Goal: Task Accomplishment & Management: Check status

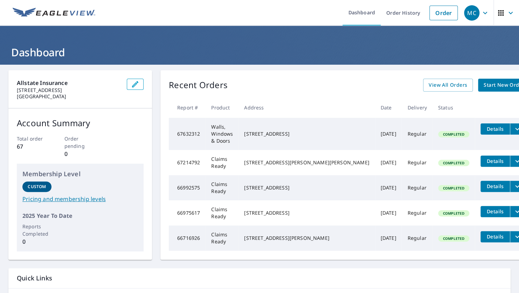
scroll to position [55, 0]
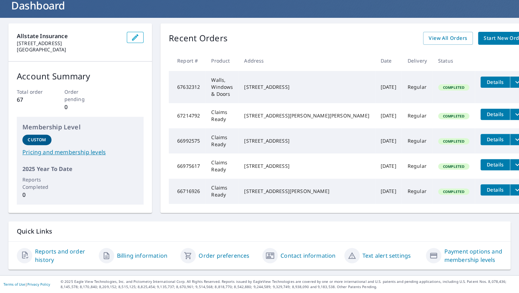
click at [300, 252] on link "Contact information" at bounding box center [307, 256] width 55 height 8
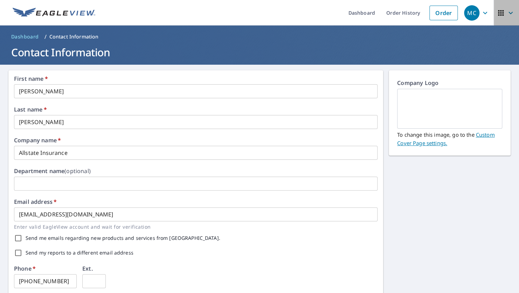
click at [500, 8] on span "button" at bounding box center [506, 13] width 20 height 17
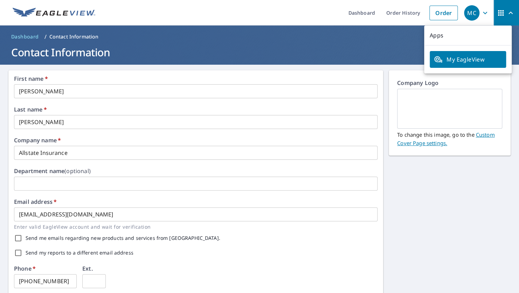
click at [475, 11] on span "MC" at bounding box center [477, 13] width 27 height 17
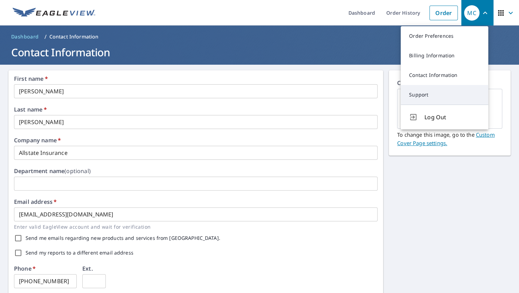
click at [425, 101] on link "Support" at bounding box center [443, 95] width 87 height 20
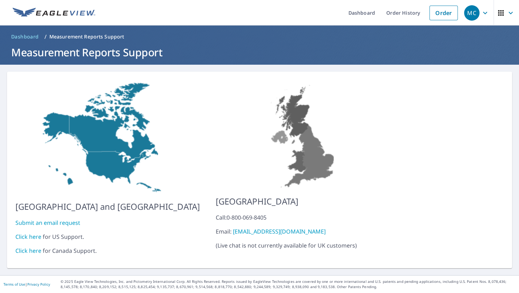
click at [28, 234] on link "Click here" at bounding box center [28, 237] width 26 height 8
click at [354, 16] on link "Dashboard" at bounding box center [361, 13] width 38 height 26
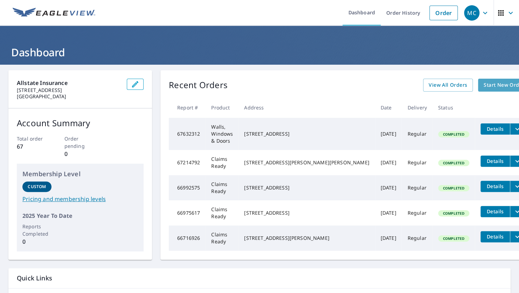
click at [483, 82] on span "Start New Order" at bounding box center [503, 85] width 41 height 9
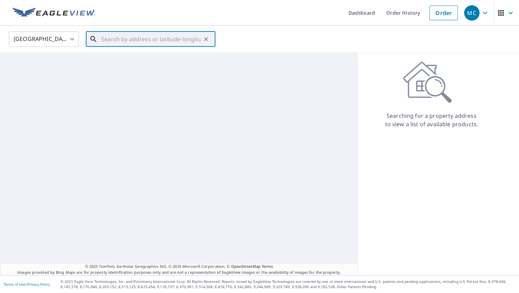
click at [131, 38] on input "text" at bounding box center [151, 39] width 100 height 20
paste input "1,748.37"
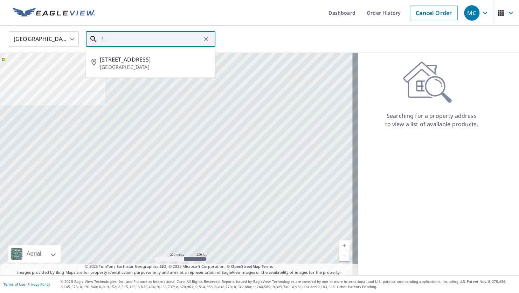
type input "1"
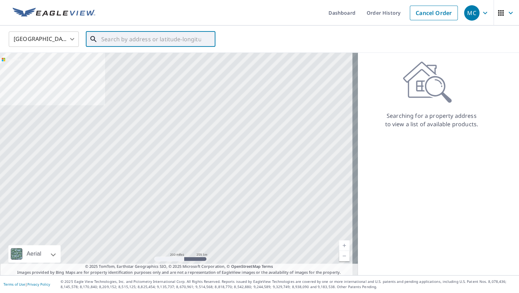
click at [193, 37] on input "text" at bounding box center [151, 39] width 100 height 20
paste input "3152 POND RD"
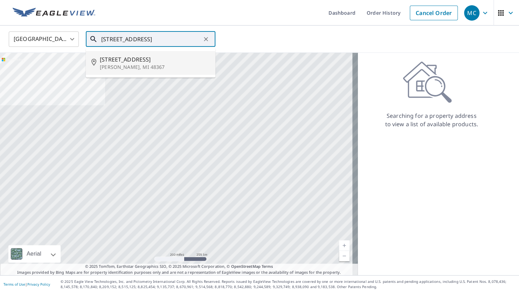
click at [170, 64] on p "Leonard, MI 48367" at bounding box center [155, 67] width 110 height 7
type input "3152 Pond Rd Leonard, MI 48367"
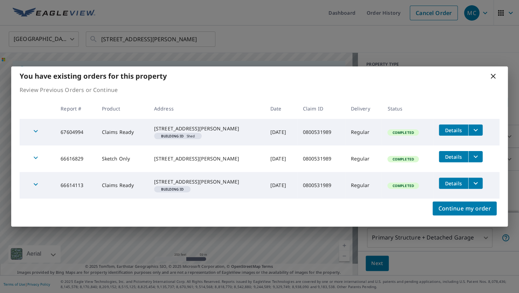
click at [476, 156] on icon "filesDropdownBtn-66616829" at bounding box center [475, 157] width 8 height 8
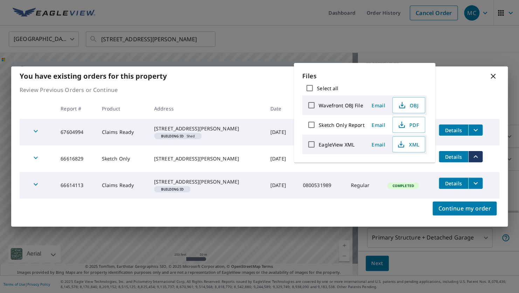
click at [308, 185] on td "0800531989" at bounding box center [321, 185] width 48 height 27
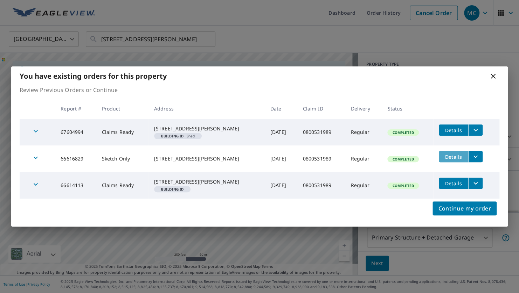
click at [462, 159] on button "Details" at bounding box center [453, 156] width 29 height 11
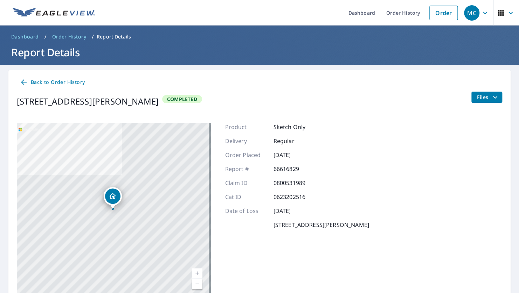
click at [484, 93] on span "Files" at bounding box center [488, 97] width 22 height 8
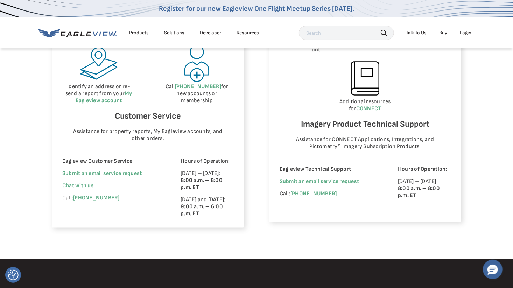
scroll to position [414, 0]
